Goal: Task Accomplishment & Management: Manage account settings

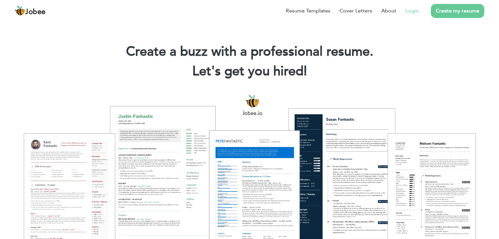
click at [416, 8] on link "Login" at bounding box center [411, 11] width 13 height 8
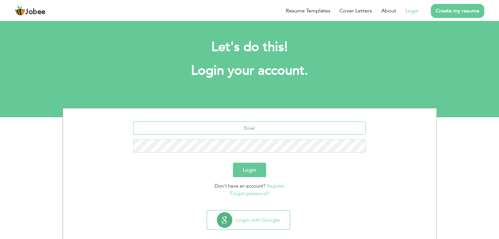
click at [281, 131] on input "text" at bounding box center [249, 128] width 233 height 13
type input "[EMAIL_ADDRESS][DOMAIN_NAME]"
click at [233, 163] on button "Login" at bounding box center [249, 170] width 33 height 14
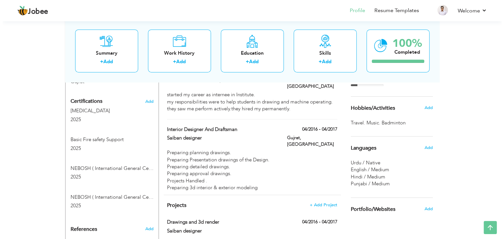
scroll to position [372, 0]
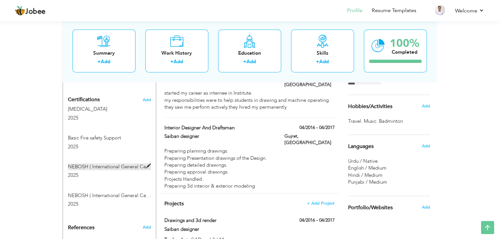
click at [149, 164] on span at bounding box center [148, 166] width 5 height 5
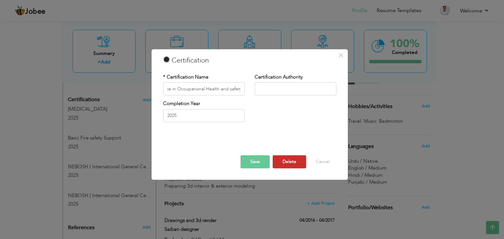
scroll to position [0, 0]
click at [285, 159] on button "Delete" at bounding box center [289, 162] width 33 height 13
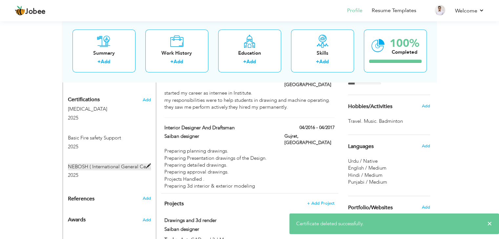
click at [148, 164] on span at bounding box center [148, 166] width 5 height 5
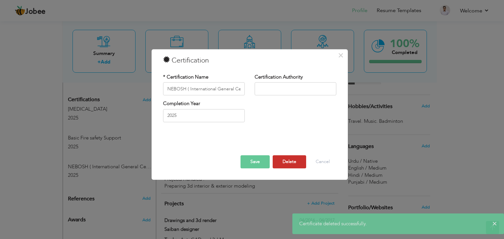
click at [294, 161] on button "Delete" at bounding box center [289, 162] width 33 height 13
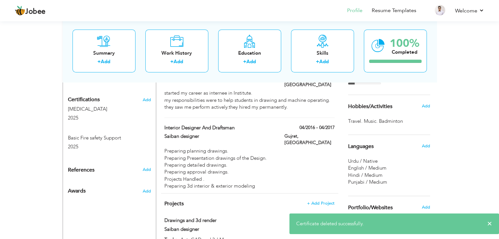
click at [151, 135] on div "Basic Fire safety Support 2025" at bounding box center [109, 143] width 93 height 17
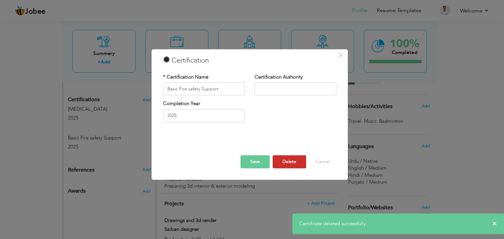
click at [289, 160] on button "Delete" at bounding box center [289, 162] width 33 height 13
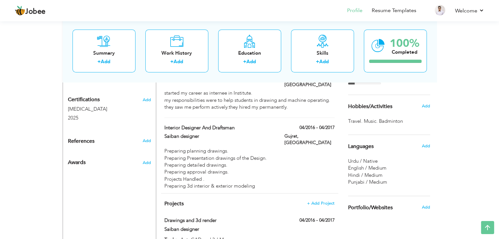
click at [151, 106] on div "Basic Life Support 2025" at bounding box center [109, 114] width 93 height 17
type input "Basic Life Support"
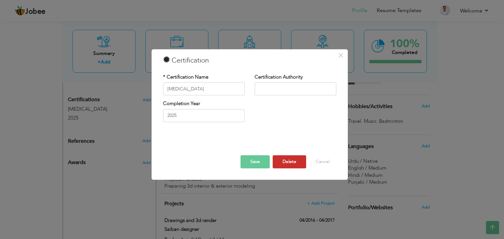
click at [294, 159] on button "Delete" at bounding box center [289, 162] width 33 height 13
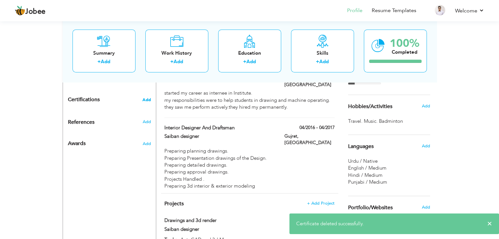
click at [147, 98] on span "Add" at bounding box center [146, 100] width 9 height 5
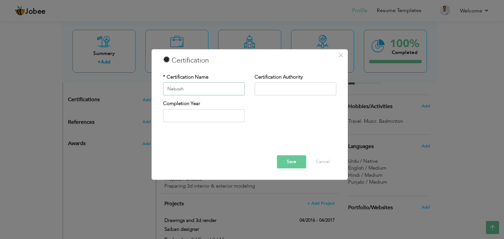
type input "Nebosh"
type input "2025"
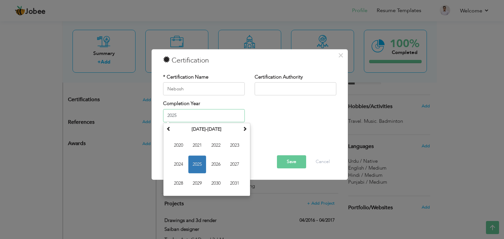
click at [178, 117] on input "2025" at bounding box center [204, 115] width 82 height 13
click at [199, 165] on span "2025" at bounding box center [197, 165] width 18 height 18
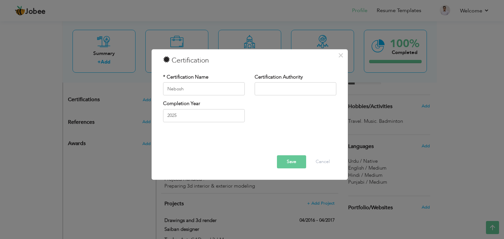
click at [301, 166] on button "Save" at bounding box center [291, 162] width 29 height 13
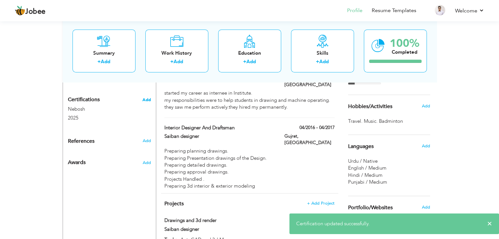
click at [147, 98] on span "Add" at bounding box center [146, 100] width 9 height 5
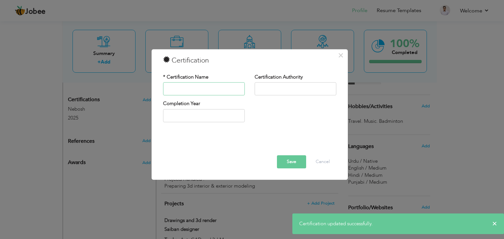
click at [199, 88] on input "text" at bounding box center [204, 89] width 82 height 13
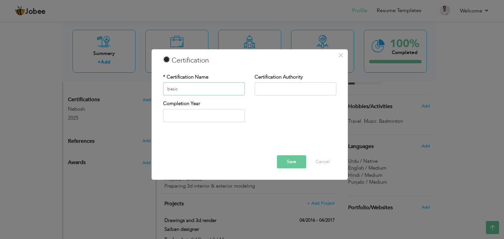
type input "basic"
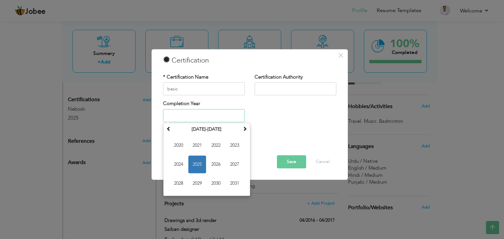
click at [175, 118] on input "text" at bounding box center [204, 115] width 82 height 13
click at [199, 167] on span "2025" at bounding box center [197, 165] width 18 height 18
type input "2025"
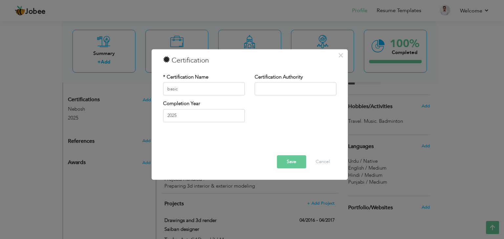
click at [291, 163] on button "Save" at bounding box center [291, 162] width 29 height 13
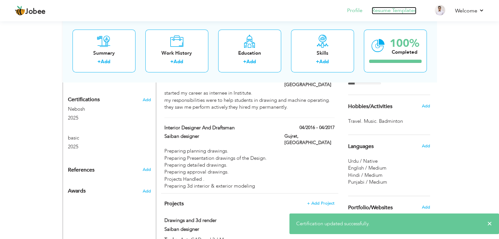
click at [405, 12] on link "Resume Templates" at bounding box center [394, 11] width 45 height 8
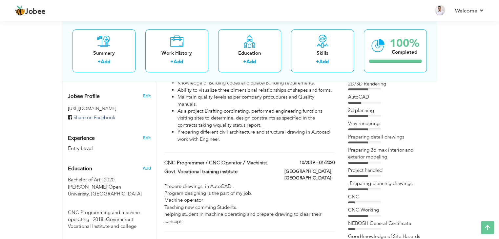
scroll to position [372, 0]
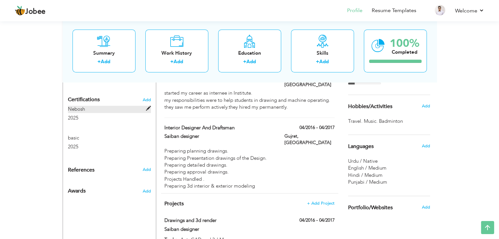
click at [146, 106] on span at bounding box center [148, 108] width 5 height 5
type input "Nebosh"
type input "2025"
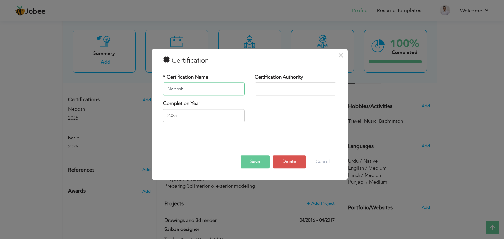
click at [199, 92] on input "Nebosh" at bounding box center [204, 89] width 82 height 13
click at [256, 163] on button "Save" at bounding box center [254, 162] width 29 height 13
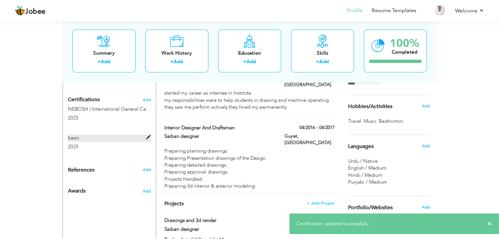
click at [146, 135] on label "basic" at bounding box center [109, 138] width 83 height 7
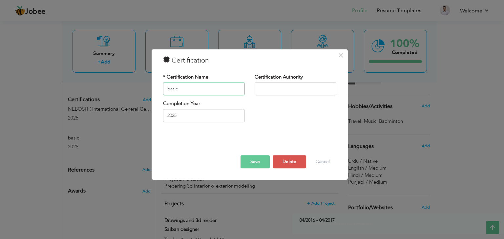
click at [187, 92] on input "basic" at bounding box center [204, 89] width 82 height 13
type input "Basic Life Support"
click at [259, 157] on button "Save" at bounding box center [254, 162] width 29 height 13
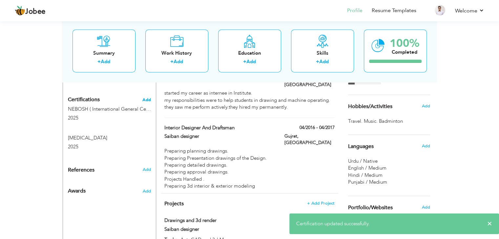
click at [148, 98] on span "Add" at bounding box center [146, 100] width 9 height 5
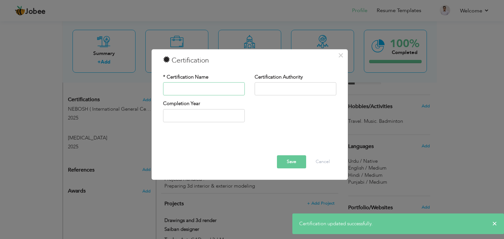
click at [205, 91] on input "text" at bounding box center [204, 89] width 82 height 13
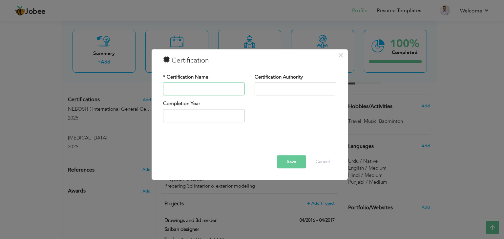
type input "Basic Fire safety Support"
type input "2025"
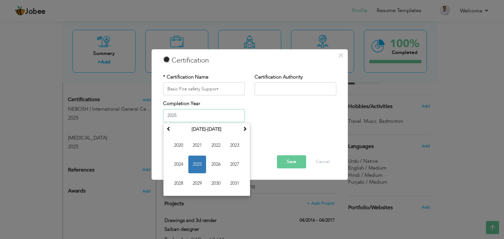
click at [224, 115] on input "2025" at bounding box center [204, 115] width 82 height 13
click at [197, 162] on span "2025" at bounding box center [197, 165] width 18 height 18
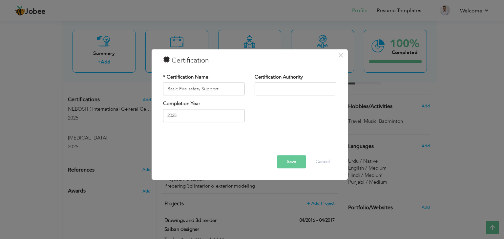
click at [289, 164] on button "Save" at bounding box center [291, 162] width 29 height 13
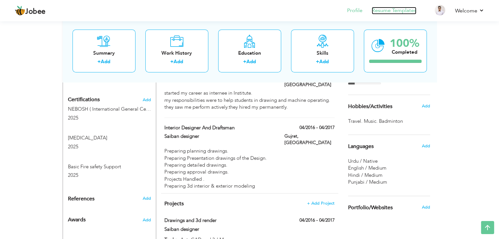
click at [392, 9] on link "Resume Templates" at bounding box center [394, 11] width 45 height 8
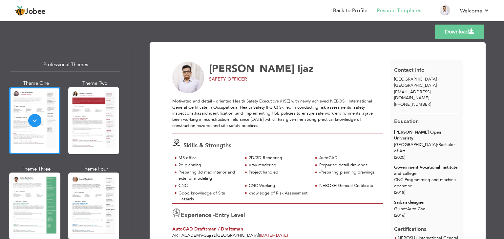
click at [468, 35] on link "Download" at bounding box center [459, 32] width 49 height 14
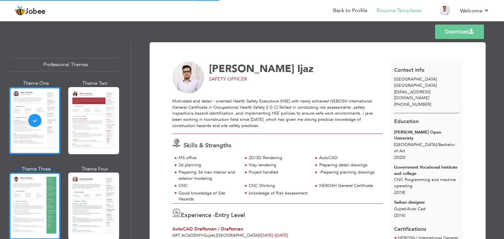
click at [41, 200] on div at bounding box center [34, 206] width 51 height 67
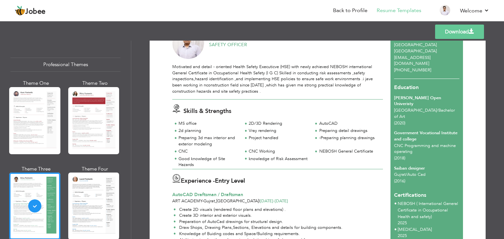
scroll to position [22, 0]
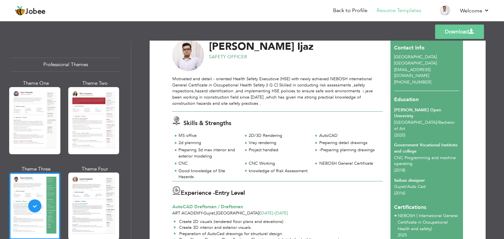
click at [459, 34] on link "Download" at bounding box center [459, 32] width 49 height 14
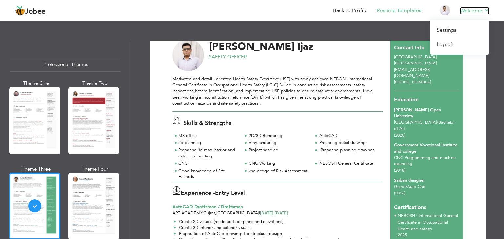
click at [474, 10] on link "Welcome" at bounding box center [474, 11] width 29 height 8
click at [442, 44] on link "Log off" at bounding box center [459, 44] width 59 height 14
